Goal: Transaction & Acquisition: Purchase product/service

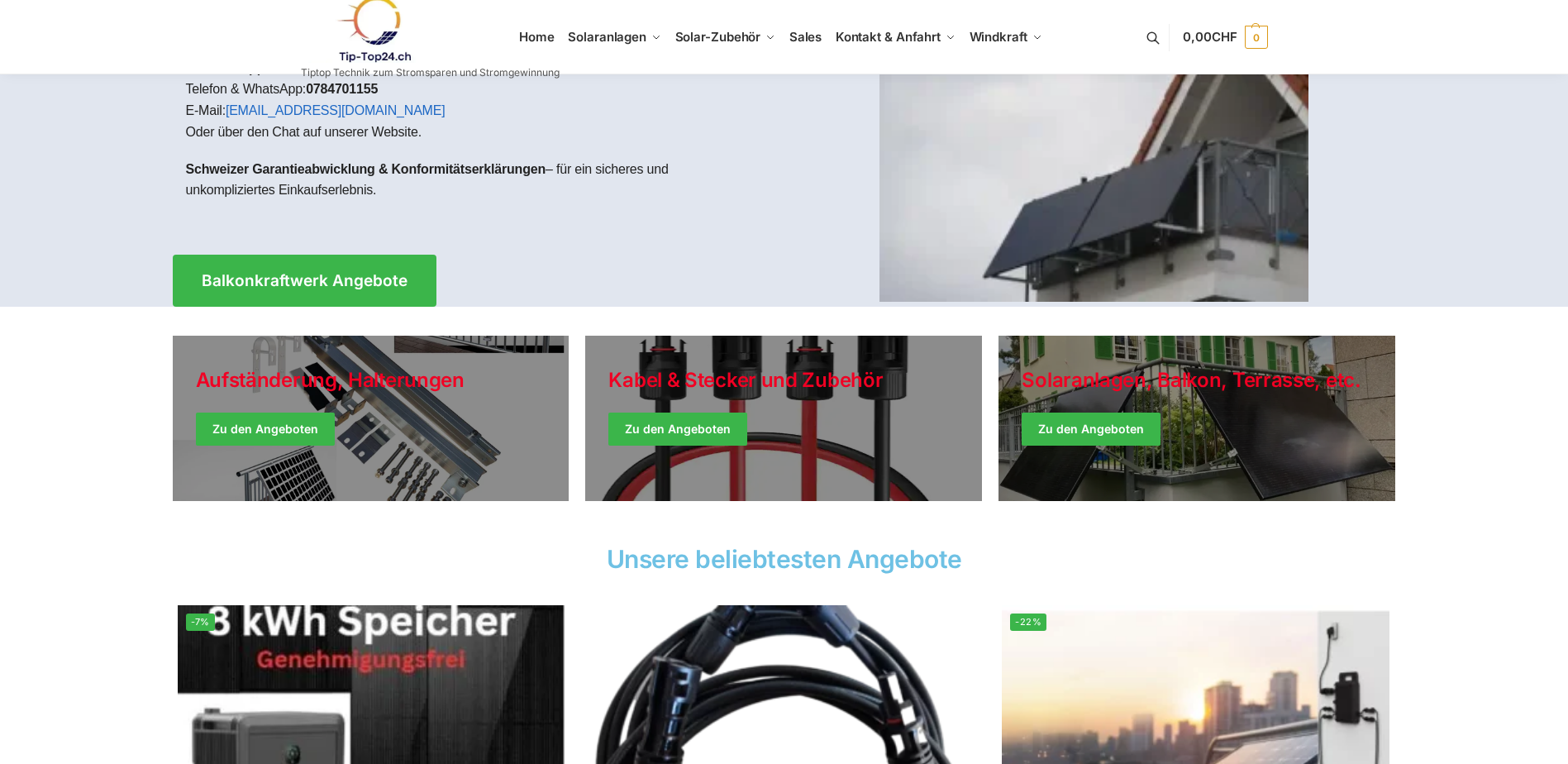
scroll to position [166, 0]
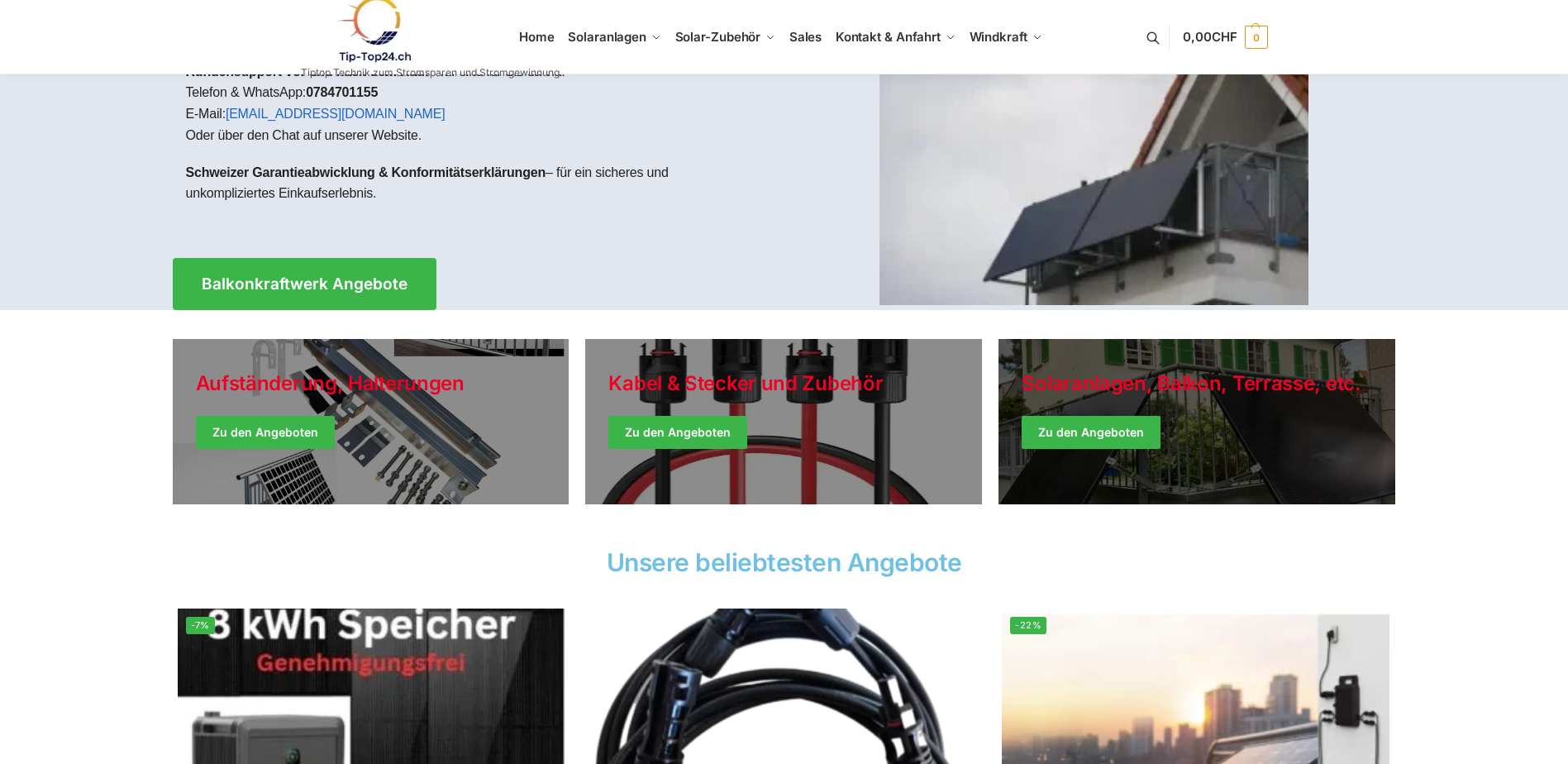
click at [1095, 423] on link "Winter Jackets" at bounding box center [1196, 422] width 397 height 166
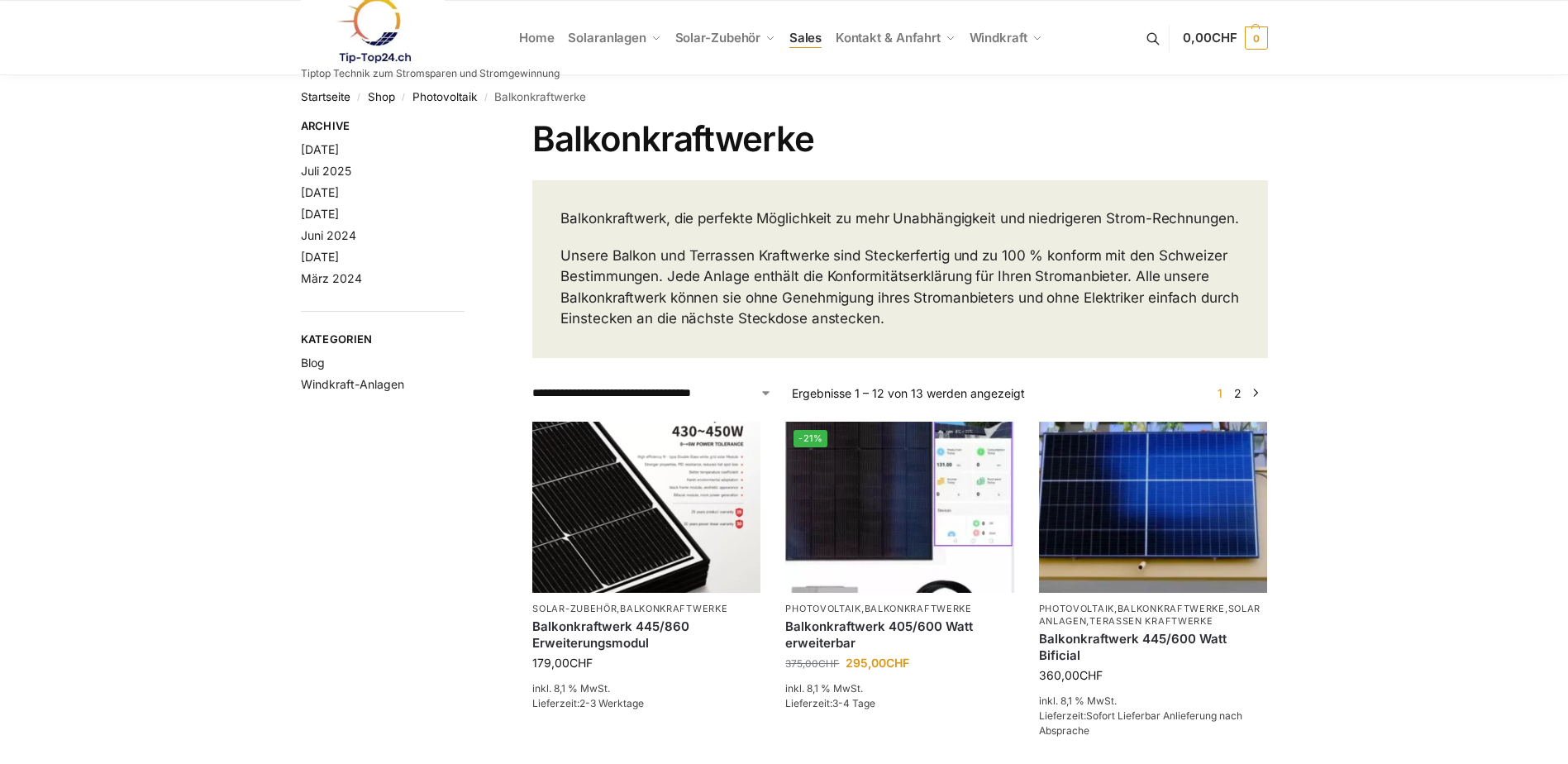
click at [811, 46] on link "Sales" at bounding box center [804, 38] width 46 height 75
